Goal: Task Accomplishment & Management: Manage account settings

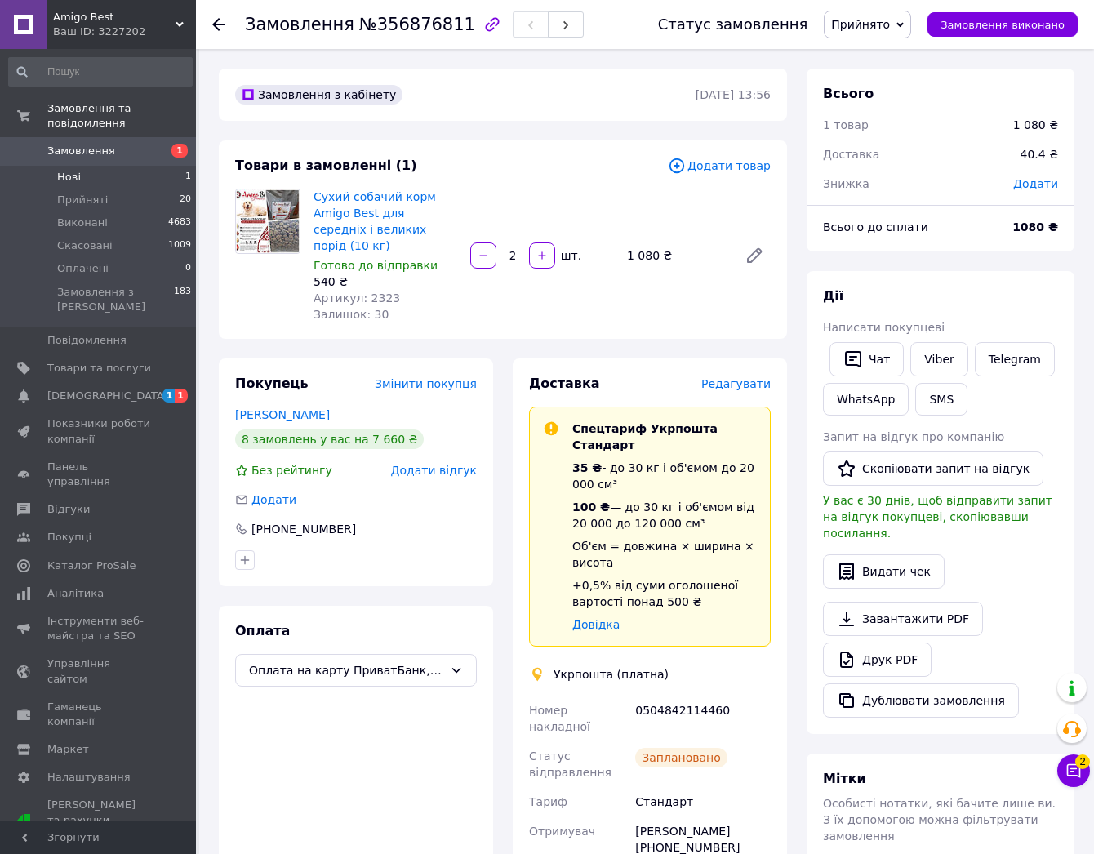
click at [73, 170] on span "Нові" at bounding box center [69, 177] width 24 height 15
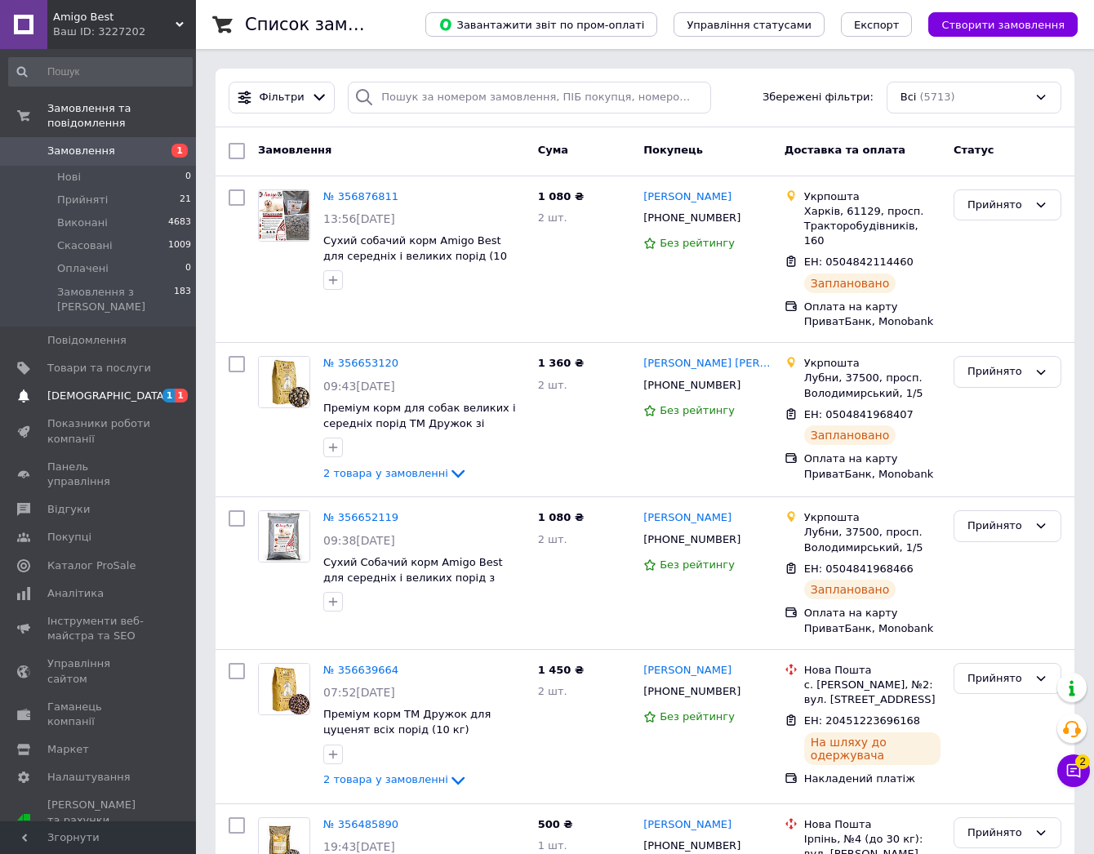
click at [100, 389] on span "[DEMOGRAPHIC_DATA]" at bounding box center [107, 396] width 121 height 15
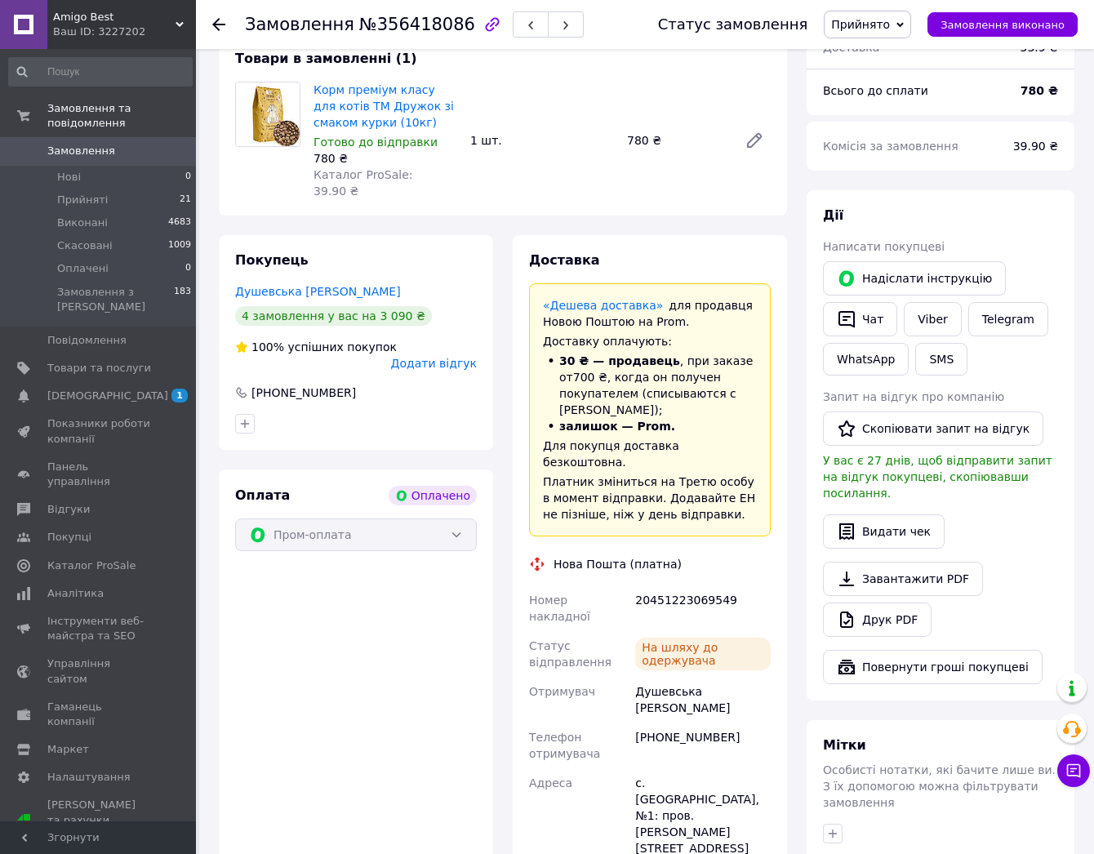
scroll to position [163, 0]
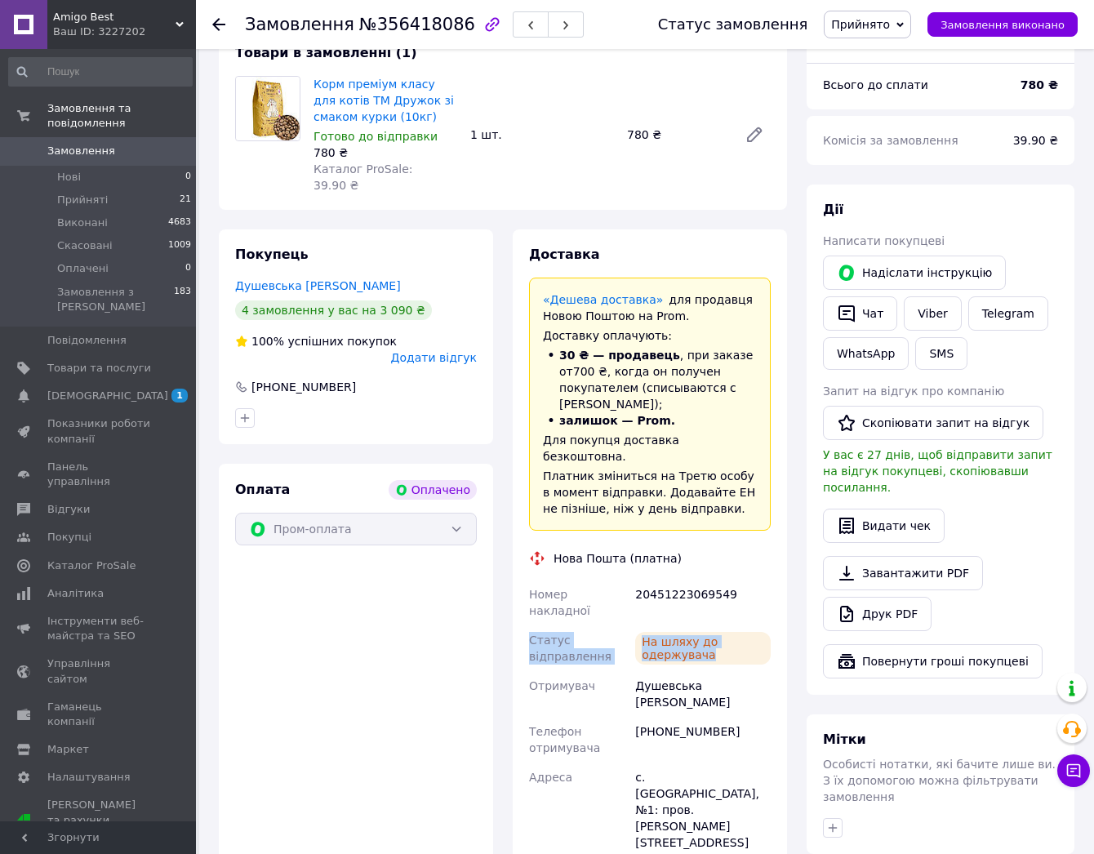
drag, startPoint x: 720, startPoint y: 586, endPoint x: 524, endPoint y: 578, distance: 195.4
click at [524, 578] on div "Доставка «Дешева доставка»   для продавця [GEOGRAPHIC_DATA] на Prom. Доставку о…" at bounding box center [650, 696] width 274 height 932
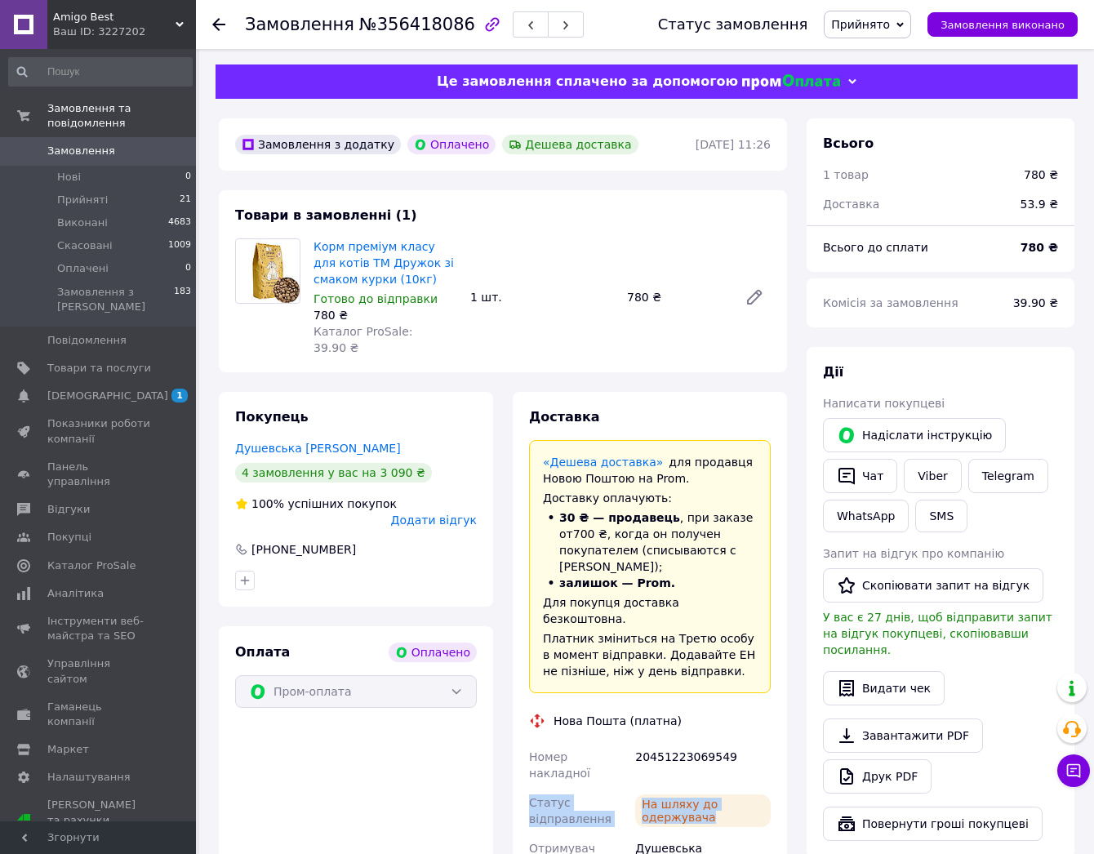
scroll to position [0, 0]
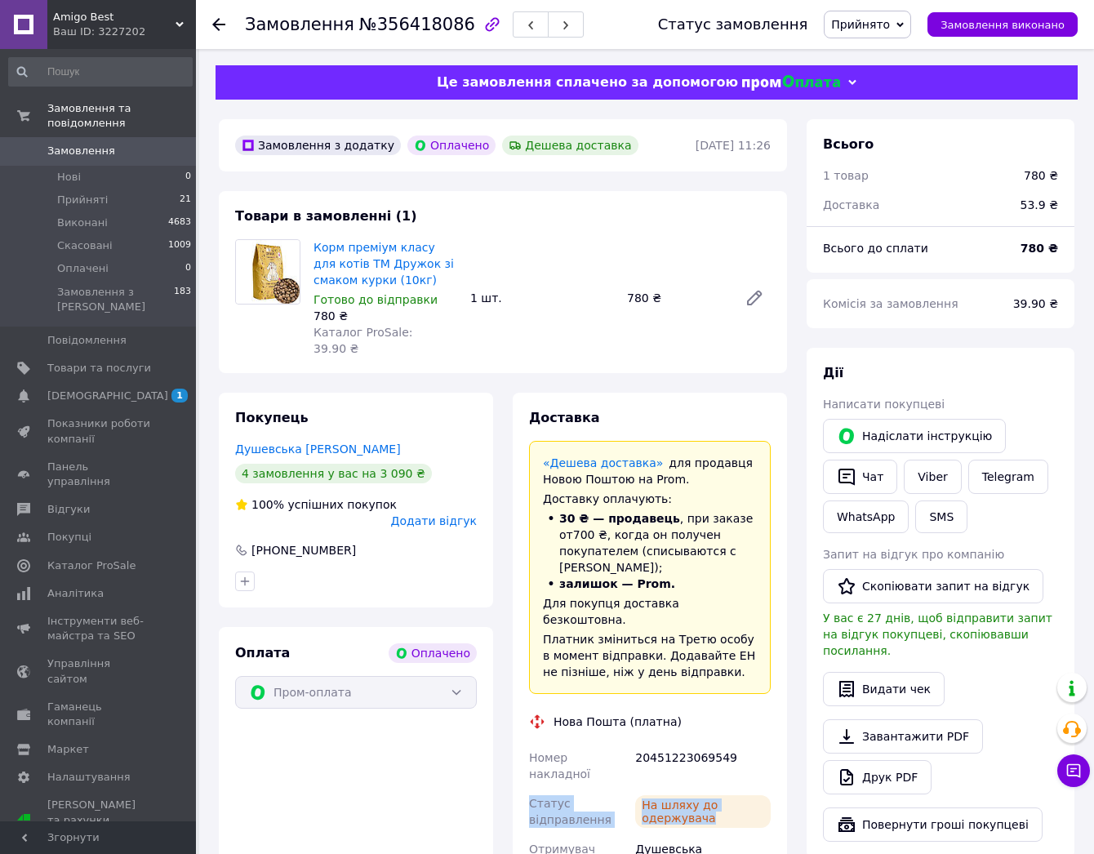
copy div "Статус відправлення На шляху до одержувача"
click at [1074, 769] on icon at bounding box center [1074, 771] width 14 height 14
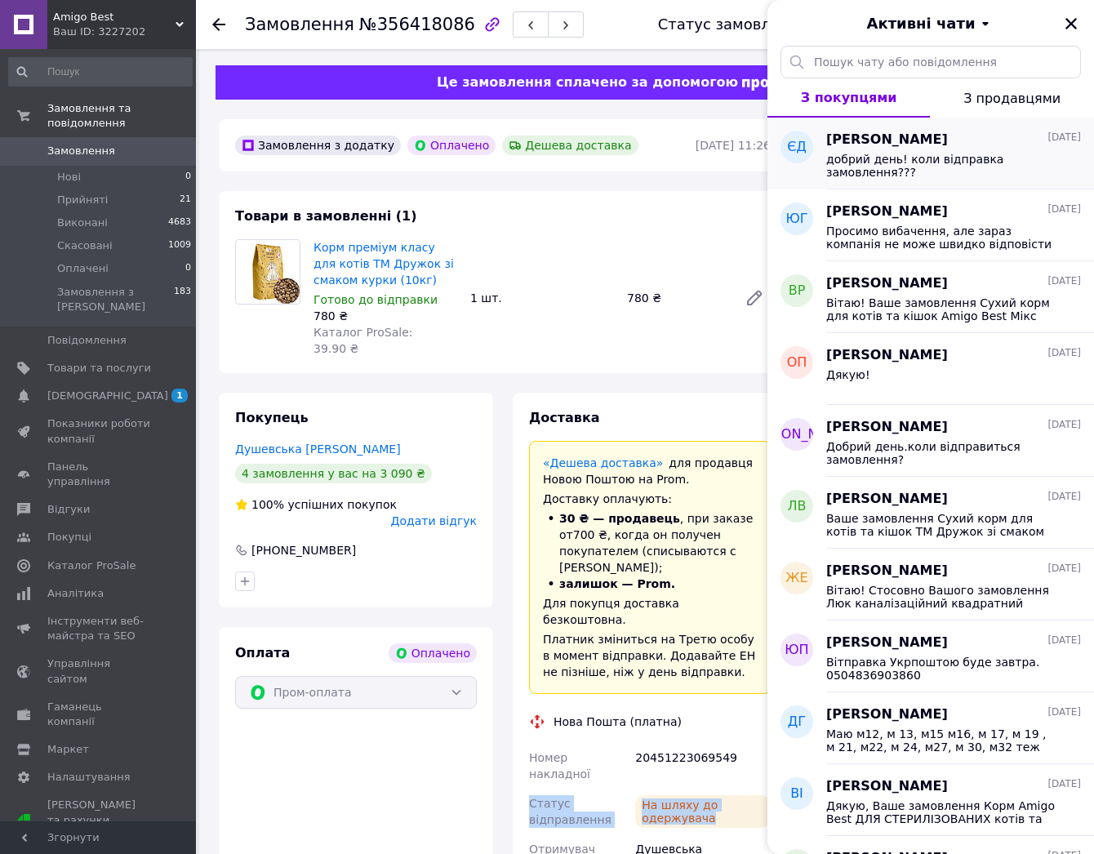
click at [988, 163] on span "добрий день! коли відправка замовлення???" at bounding box center [943, 166] width 232 height 26
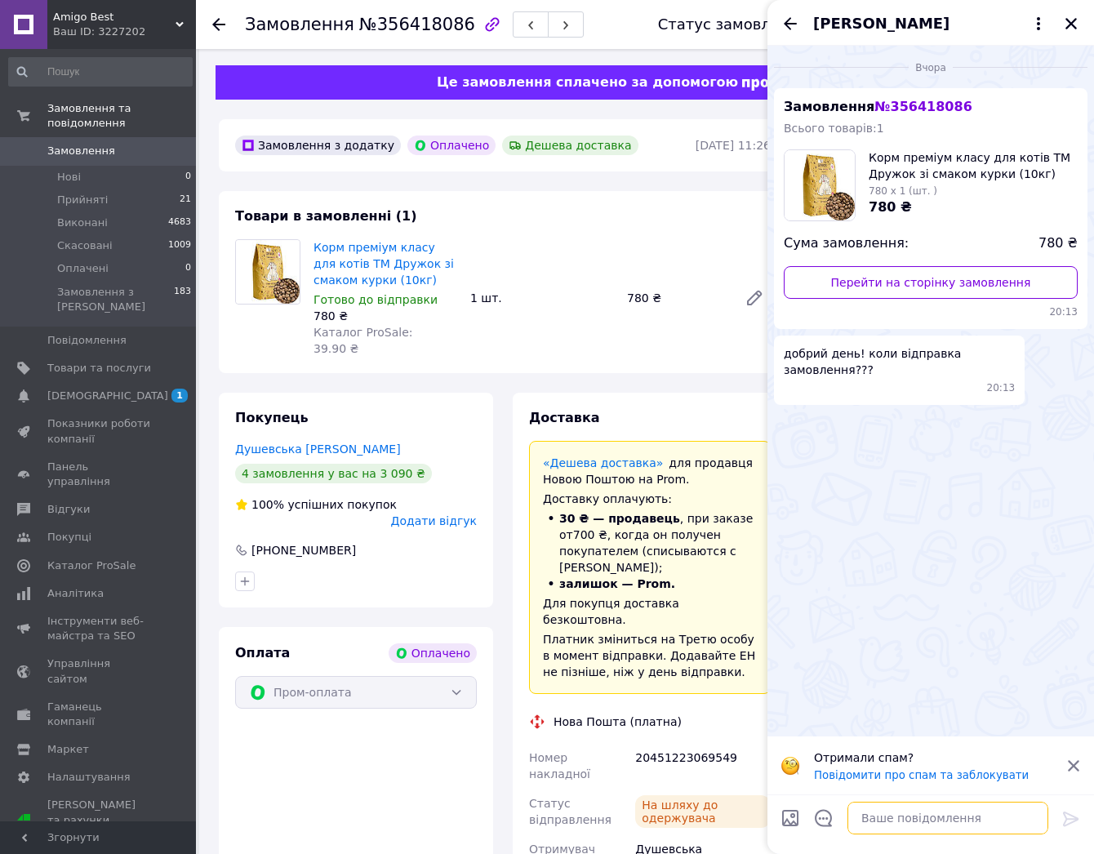
click at [942, 813] on textarea at bounding box center [948, 818] width 201 height 33
type textarea "D"
type textarea "Вітаю."
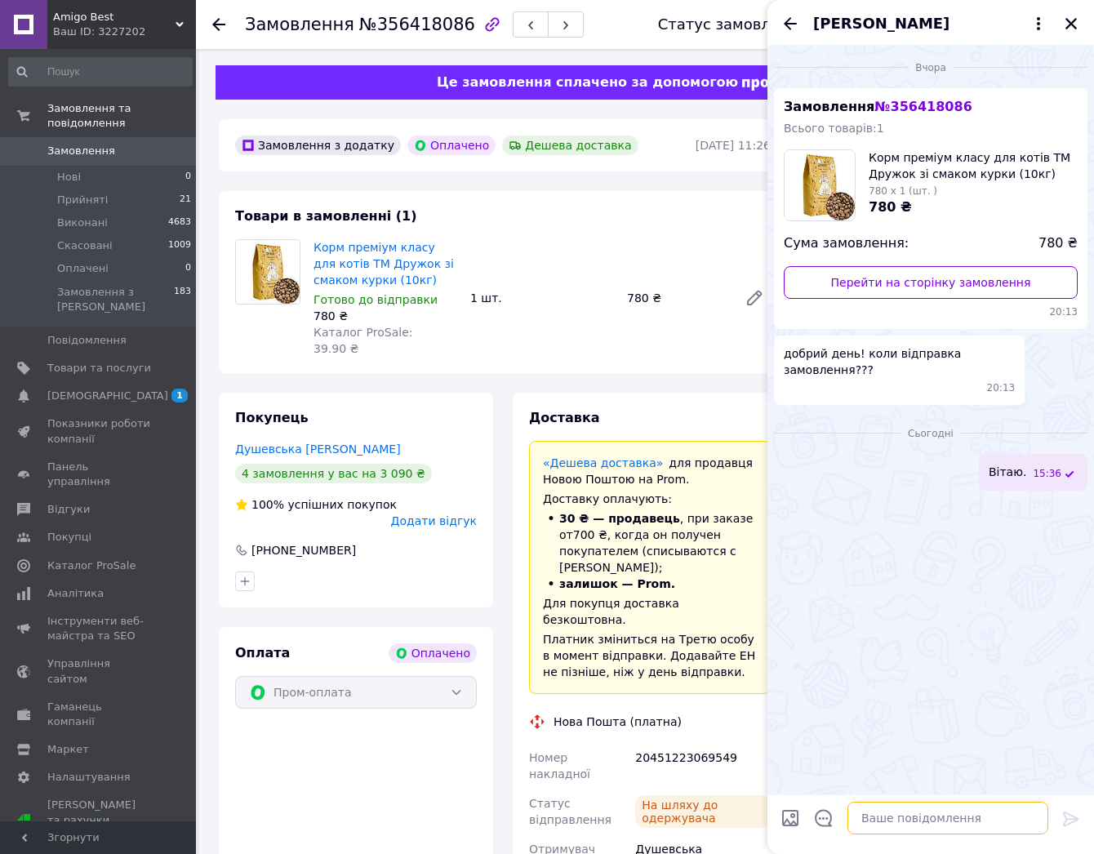
click at [951, 823] on textarea at bounding box center [948, 818] width 201 height 33
paste textarea "Статус відправлення На шляху до одержувача"
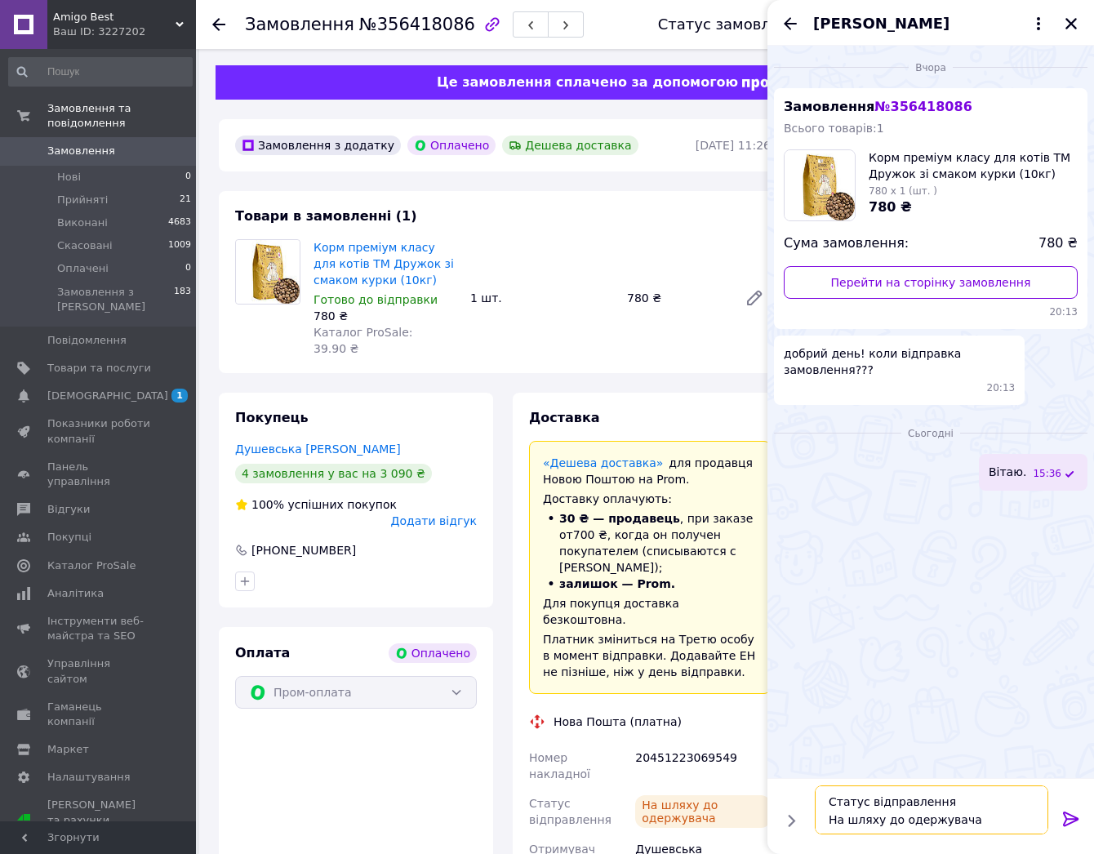
type textarea "Статус відправлення На шляху до одержувача"
click at [1071, 822] on icon at bounding box center [1072, 819] width 20 height 20
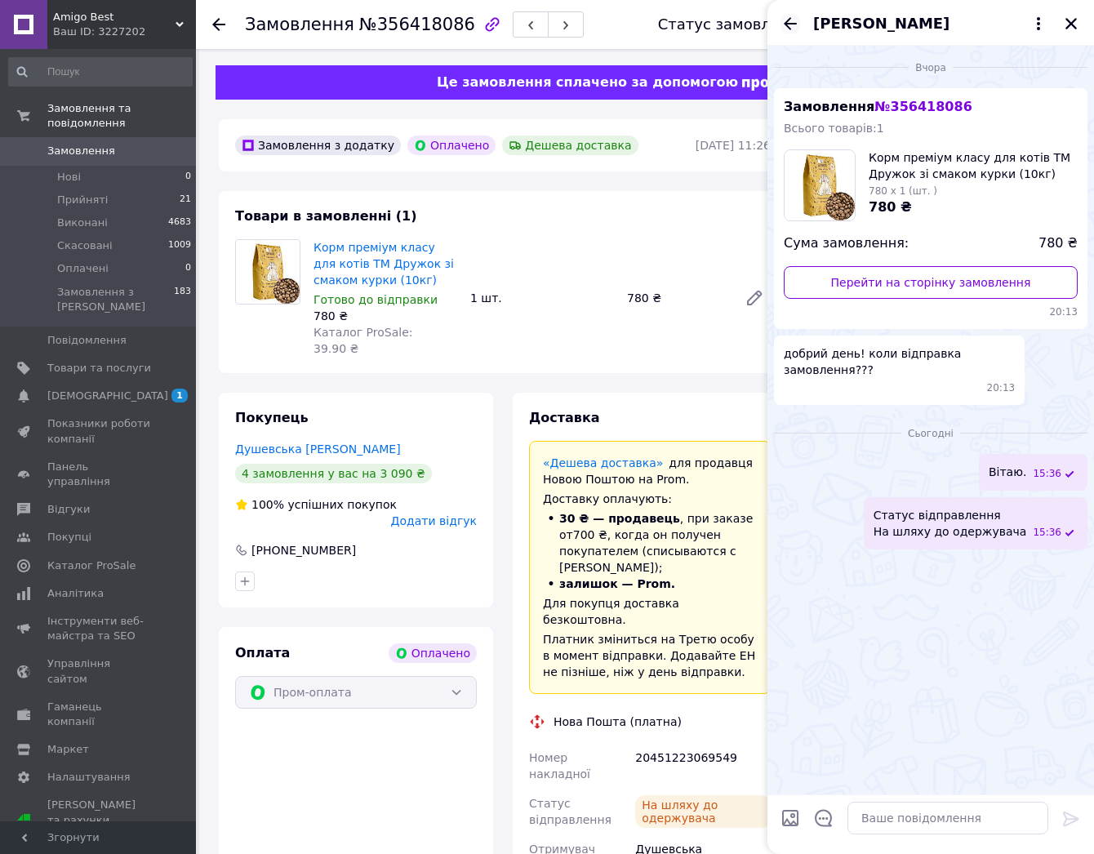
click at [791, 20] on icon "Назад" at bounding box center [791, 24] width 20 height 20
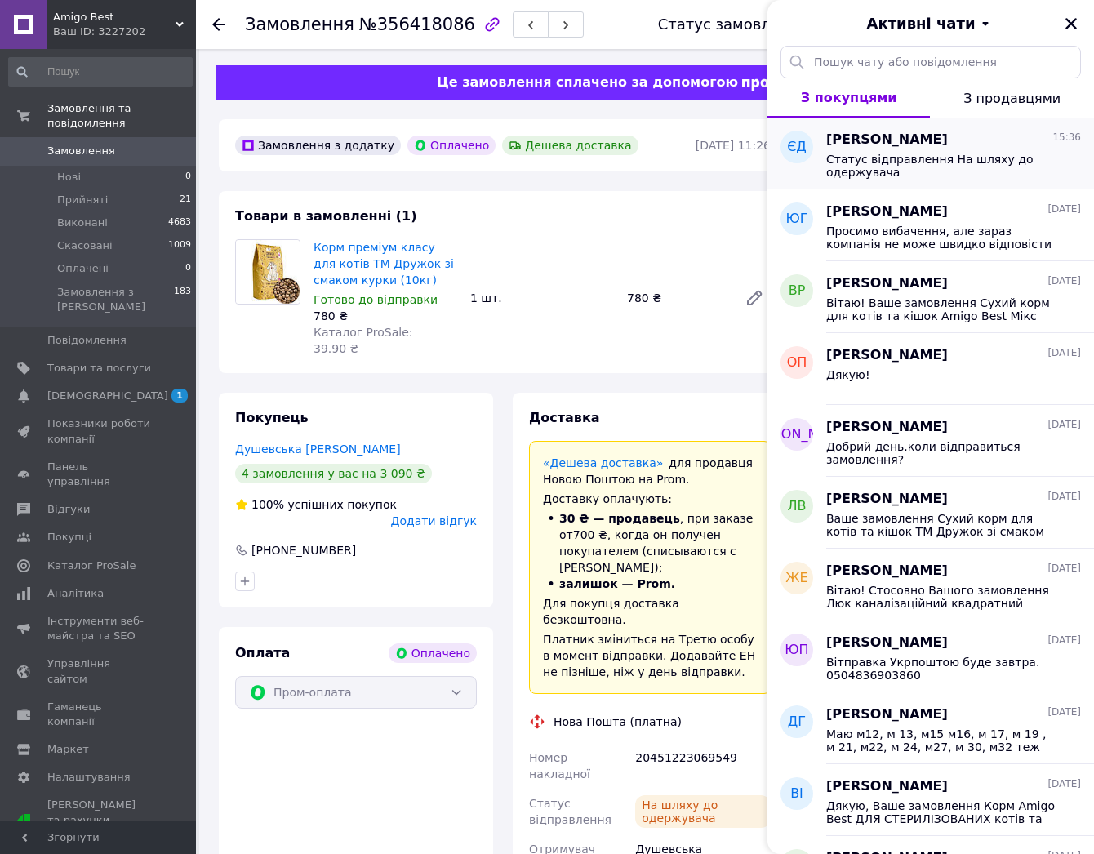
click at [978, 170] on span "Статус відправлення На шляху до одержувача" at bounding box center [943, 166] width 232 height 26
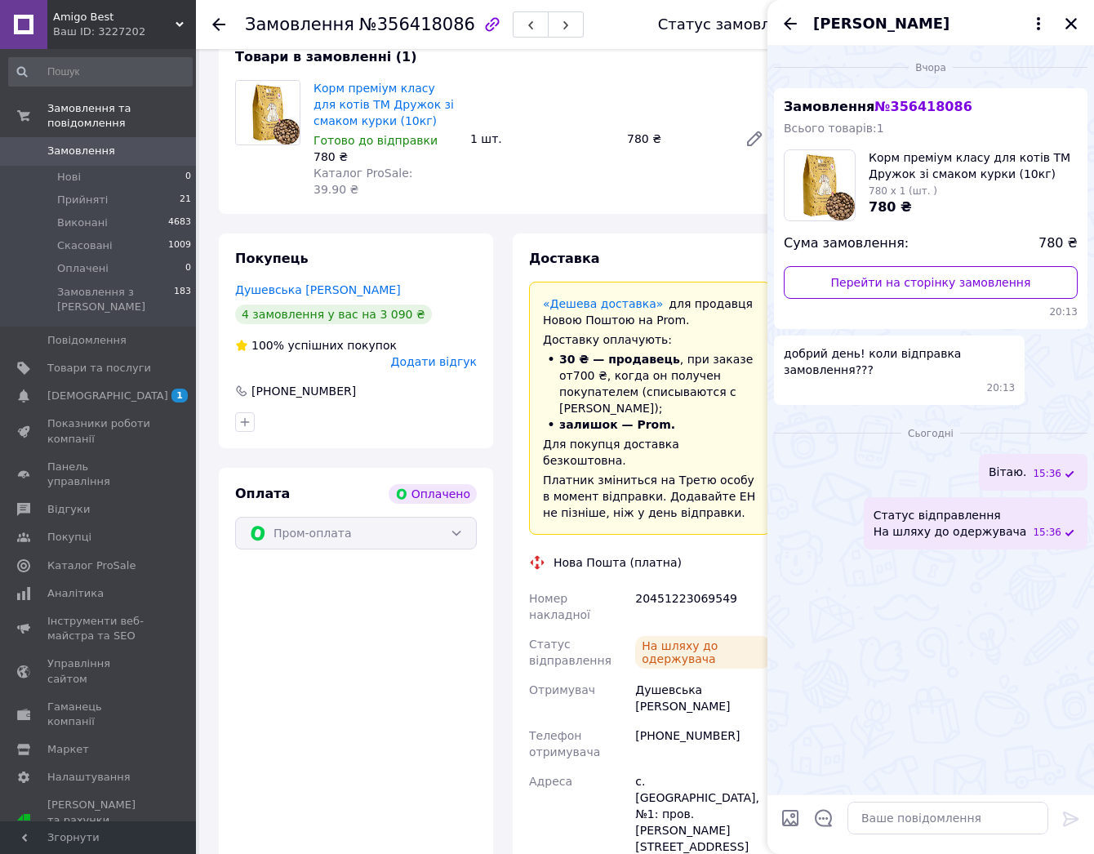
scroll to position [163, 0]
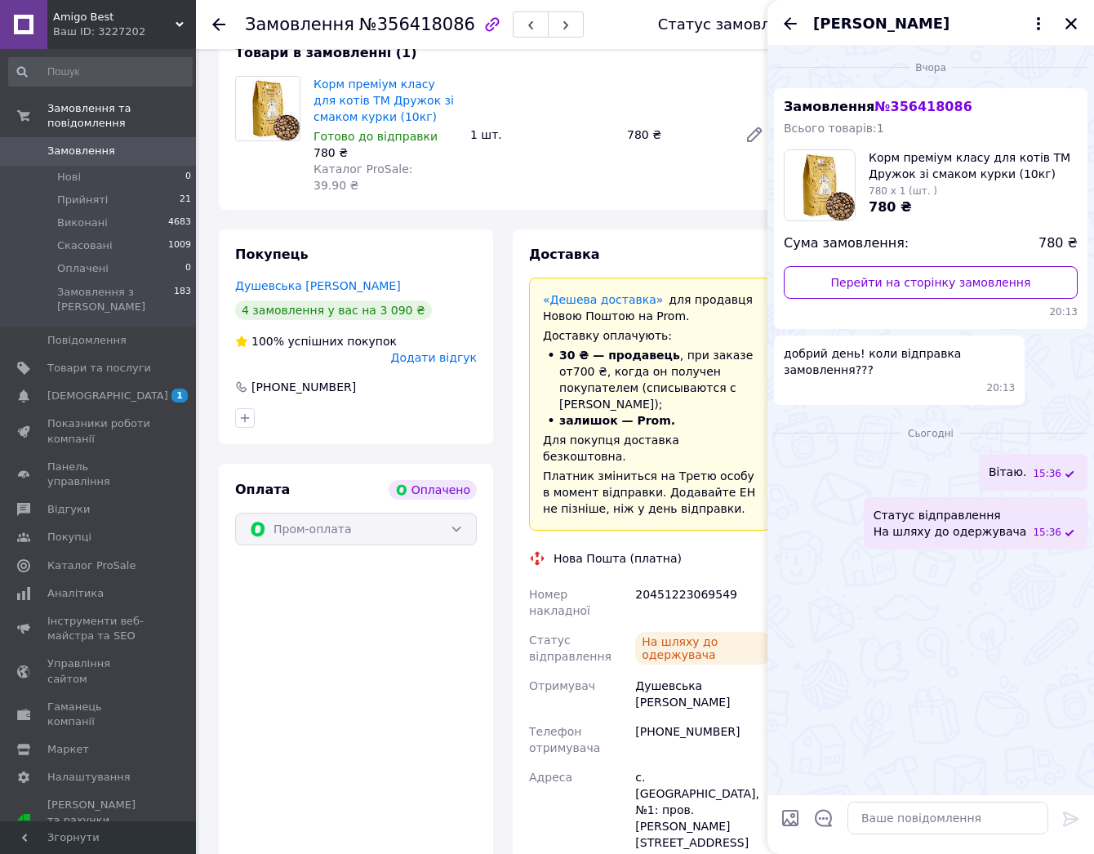
click at [779, 20] on div "[PERSON_NAME]" at bounding box center [931, 23] width 327 height 46
click at [788, 22] on icon "Назад" at bounding box center [791, 24] width 20 height 20
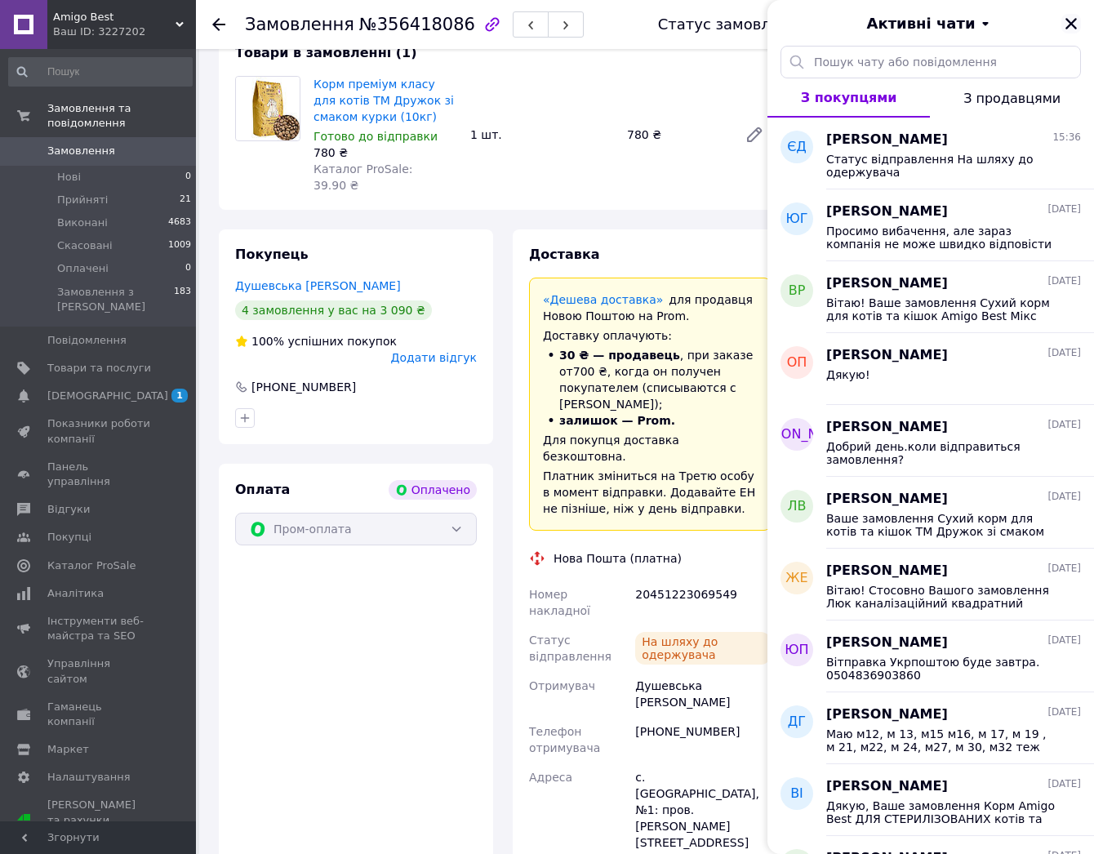
click at [1065, 28] on icon "Закрити" at bounding box center [1071, 23] width 15 height 15
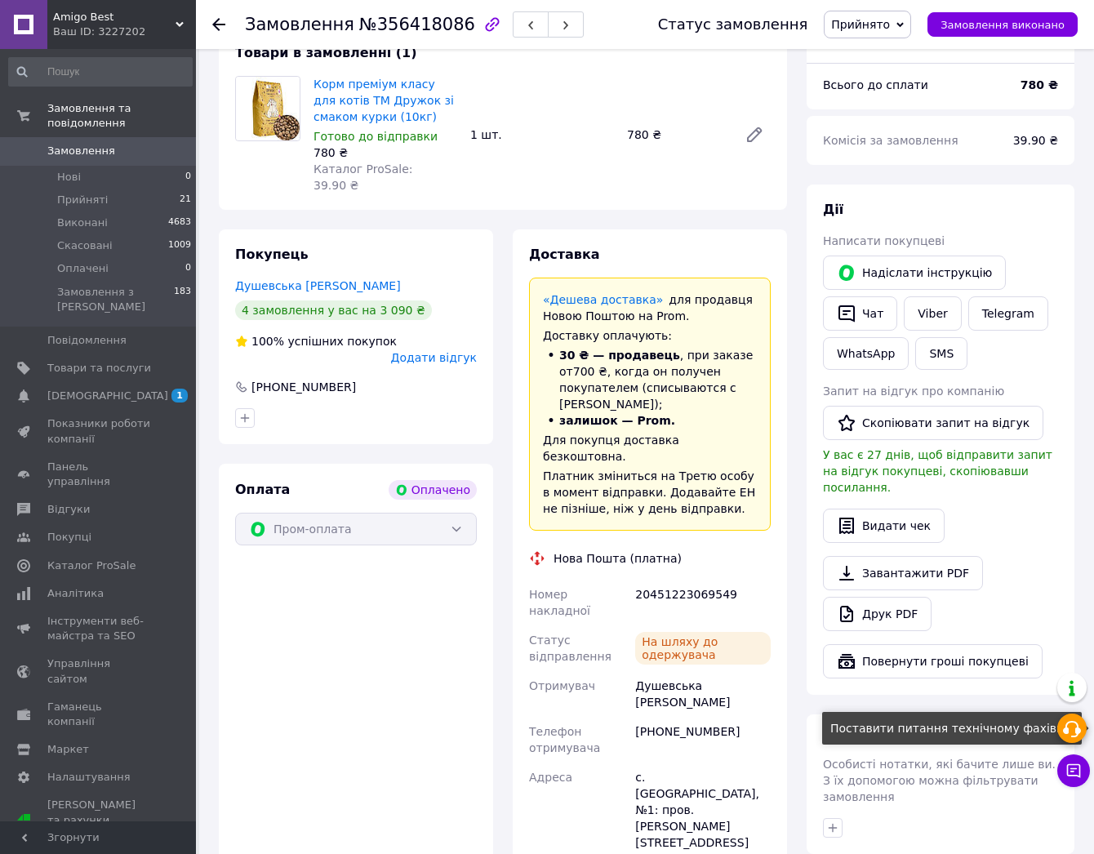
click at [1071, 729] on icon at bounding box center [1073, 730] width 20 height 20
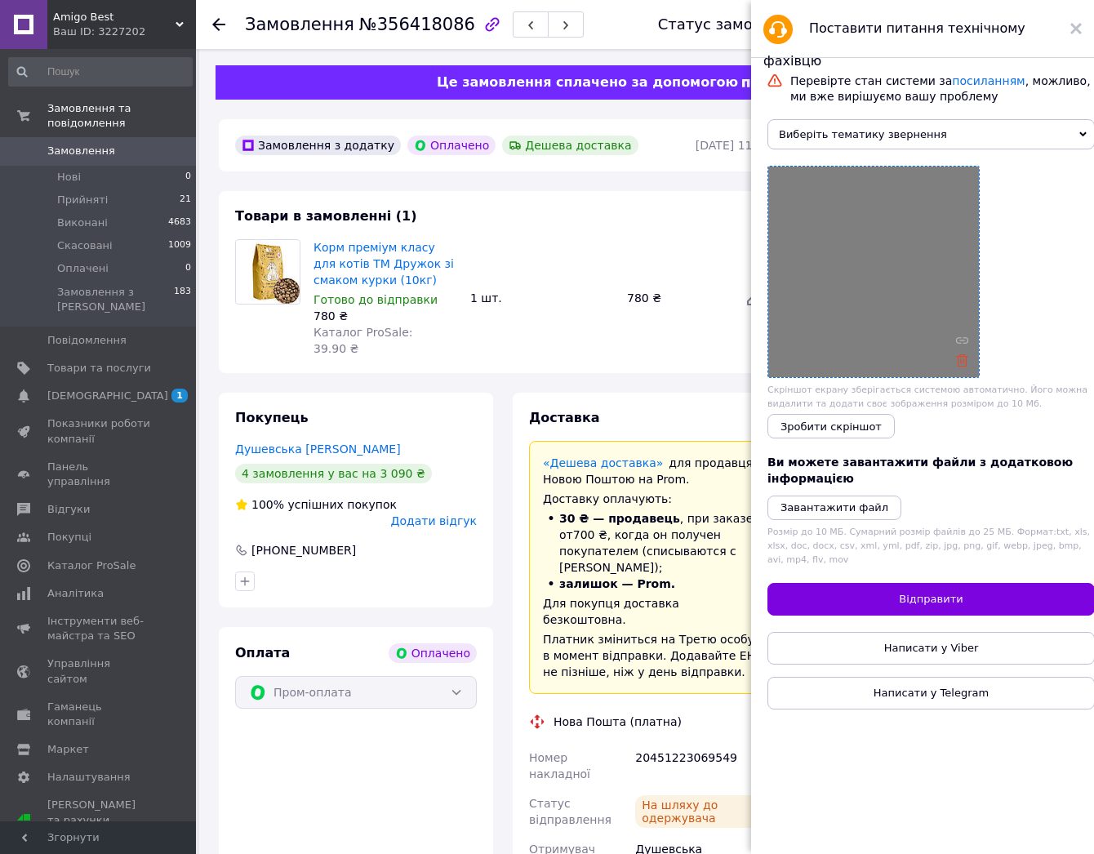
scroll to position [0, 0]
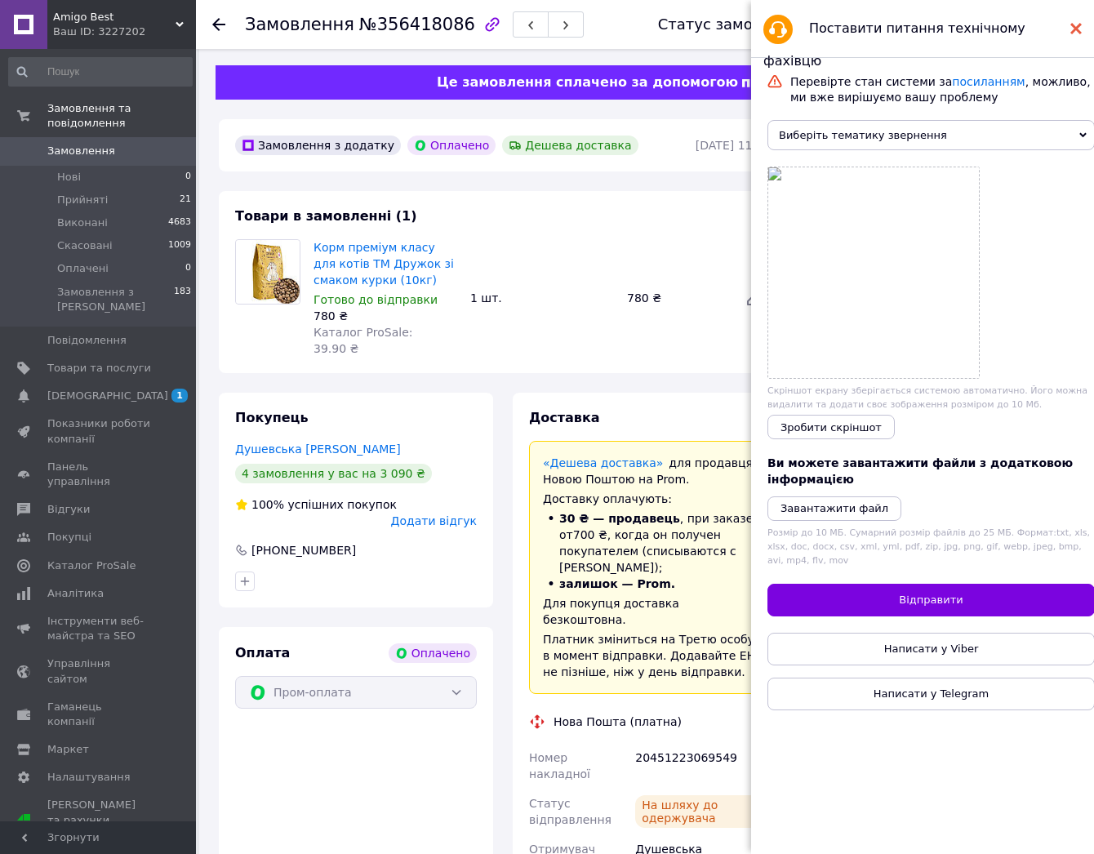
click at [1073, 29] on icon at bounding box center [1076, 28] width 11 height 11
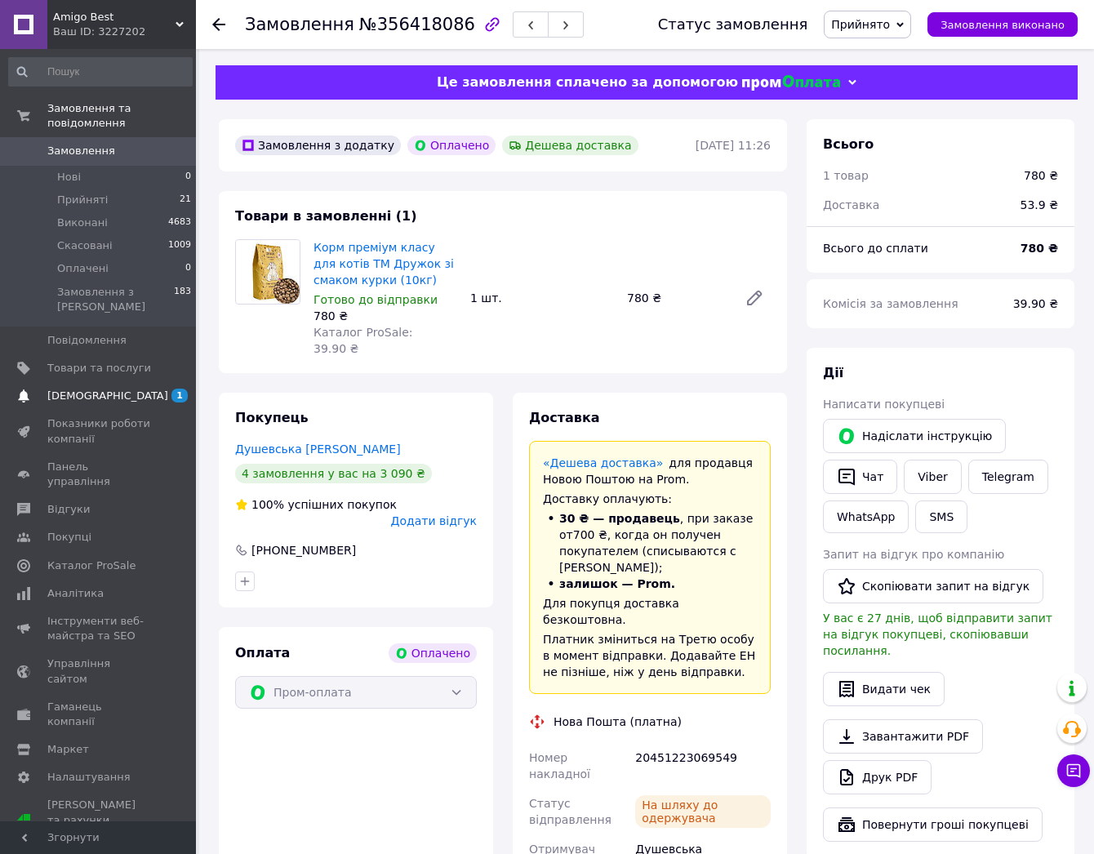
click at [106, 389] on span "[DEMOGRAPHIC_DATA]" at bounding box center [107, 396] width 121 height 15
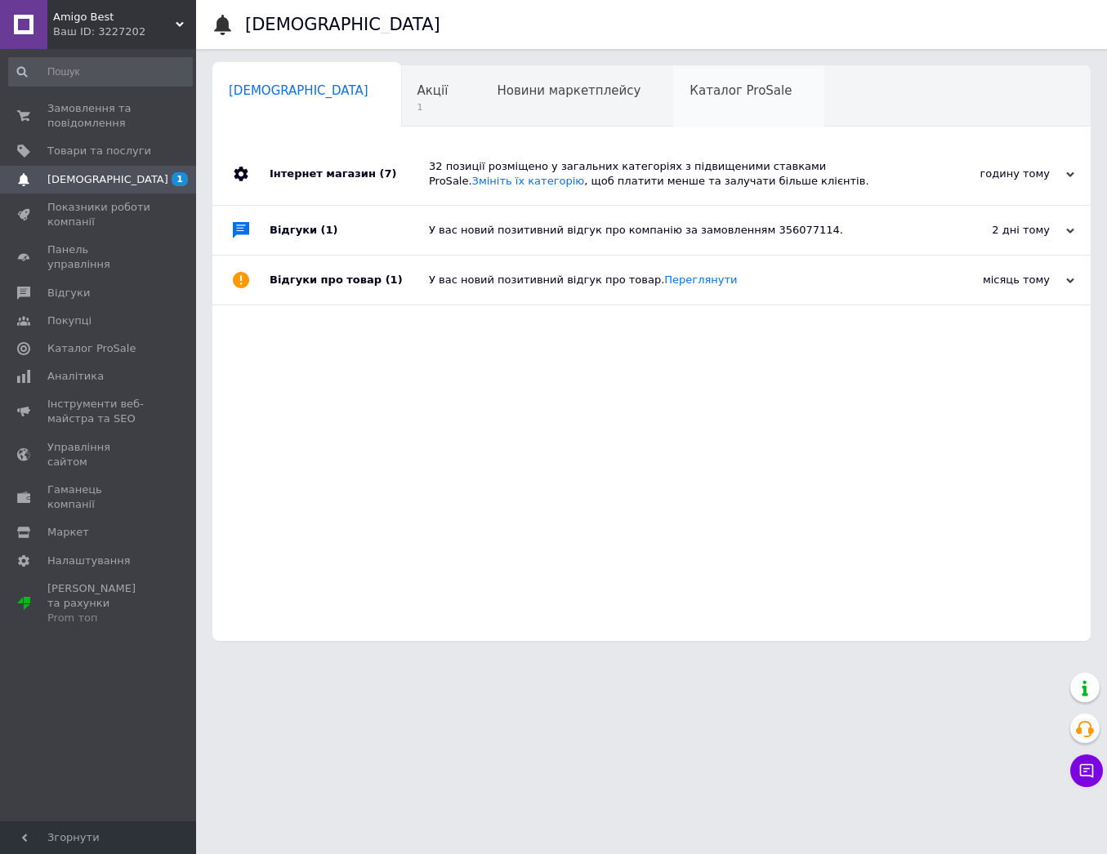
click at [689, 97] on span "Каталог ProSale" at bounding box center [740, 90] width 102 height 15
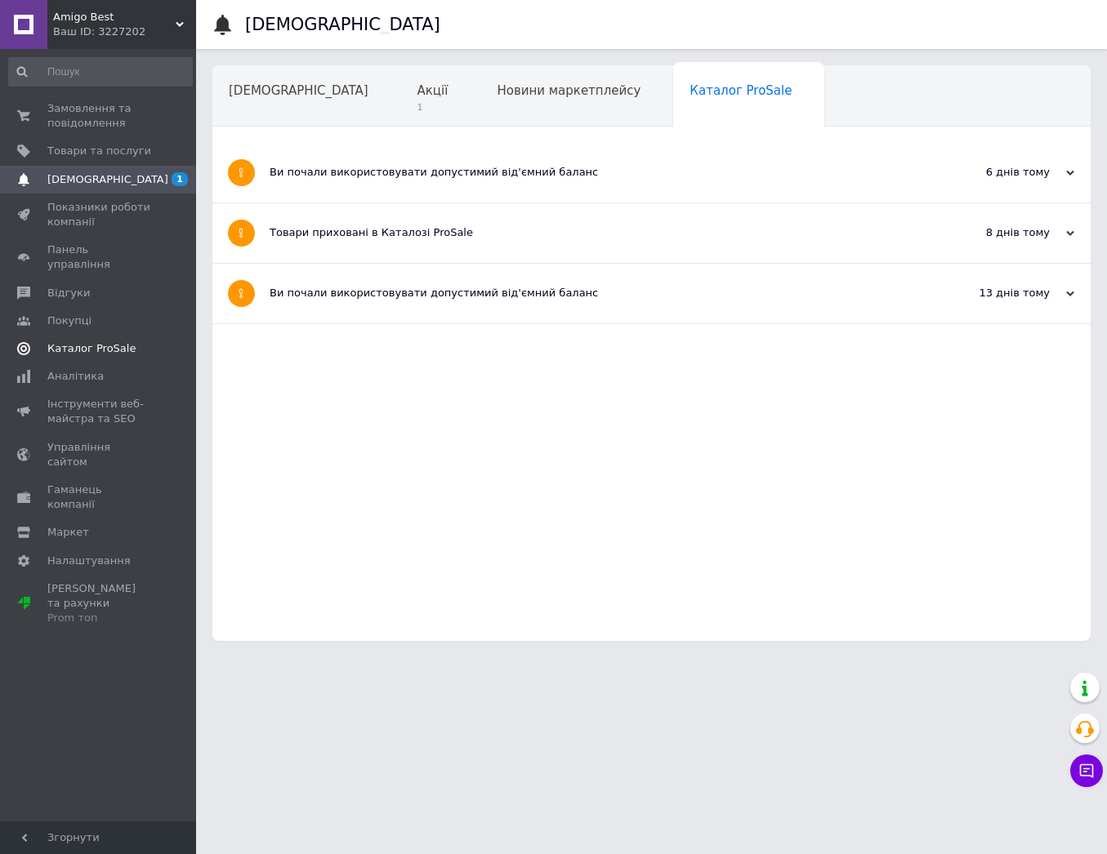
click at [103, 341] on span "Каталог ProSale" at bounding box center [91, 348] width 88 height 15
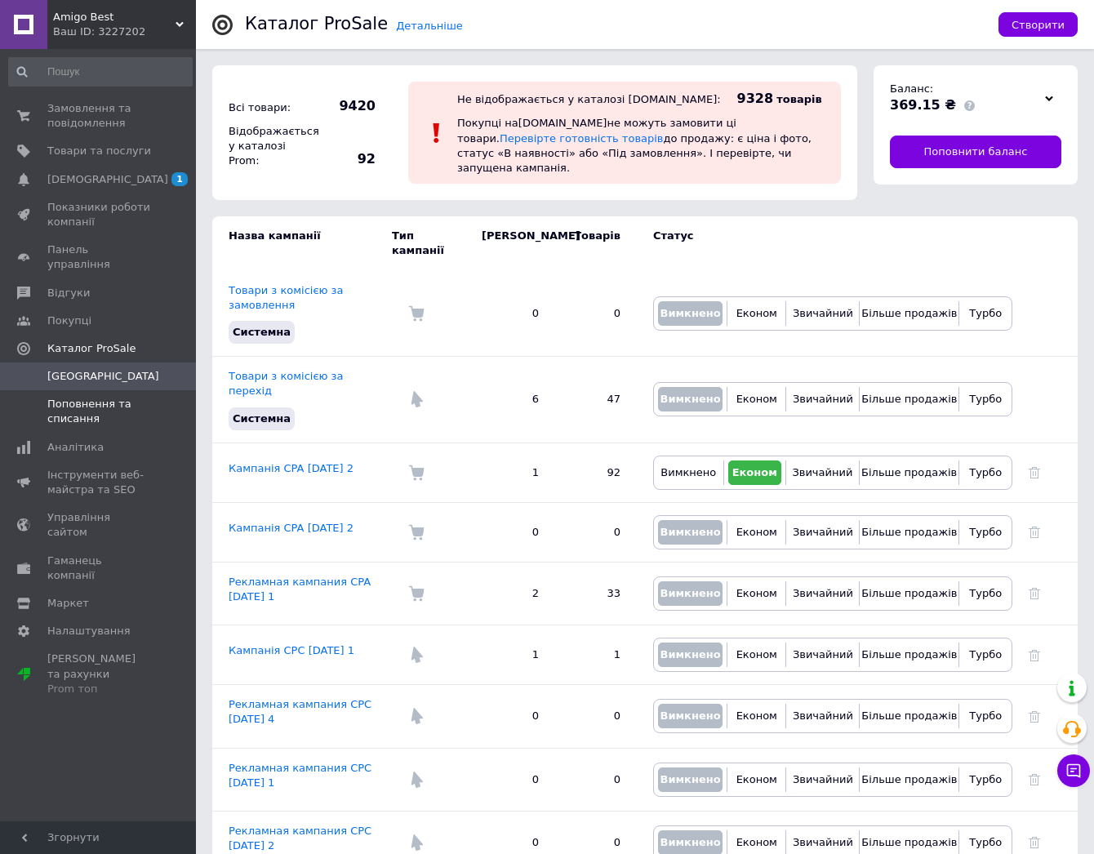
click at [77, 397] on span "Поповнення та списання" at bounding box center [99, 411] width 104 height 29
